Goal: Use online tool/utility

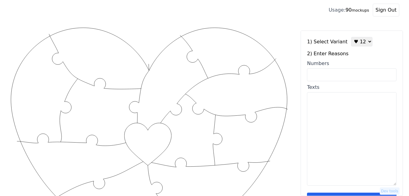
click at [352, 73] on input "Numbers" at bounding box center [352, 74] width 90 height 13
paste input "2, 3, 5, 8, 9, 11, 16, 19, 28, 35, 39, 43"
type input "2, 3, 5, 8, 9, 11, 16, 19, 28, 35, 39, 43"
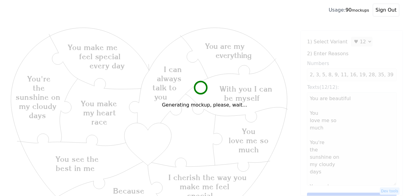
type textarea "You are beautiful You love me so much You're the sunshine on my cloudy days You…"
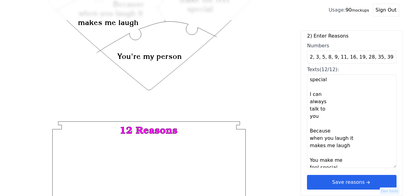
scroll to position [213, 0]
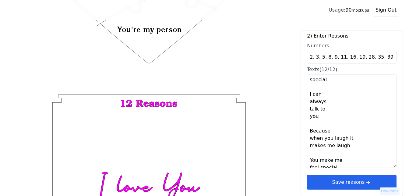
drag, startPoint x: 352, startPoint y: 181, endPoint x: 339, endPoint y: 169, distance: 17.2
click at [351, 181] on button "Save reasons" at bounding box center [352, 182] width 90 height 15
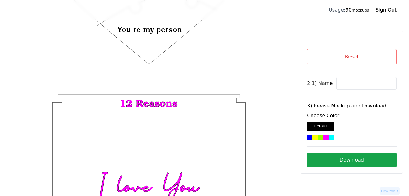
scroll to position [0, 0]
click at [341, 80] on input at bounding box center [367, 83] width 60 height 13
paste input "[PERSON_NAME]"
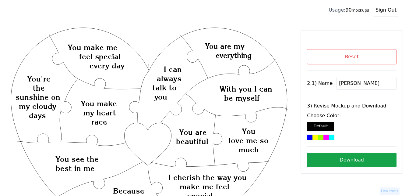
type input "[PERSON_NAME]"
click at [318, 137] on div at bounding box center [315, 136] width 5 height 5
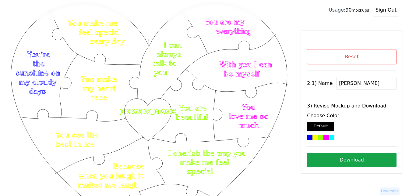
scroll to position [30, 0]
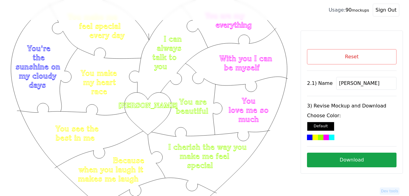
click at [343, 160] on button "Download" at bounding box center [352, 159] width 90 height 15
